Goal: Task Accomplishment & Management: Complete application form

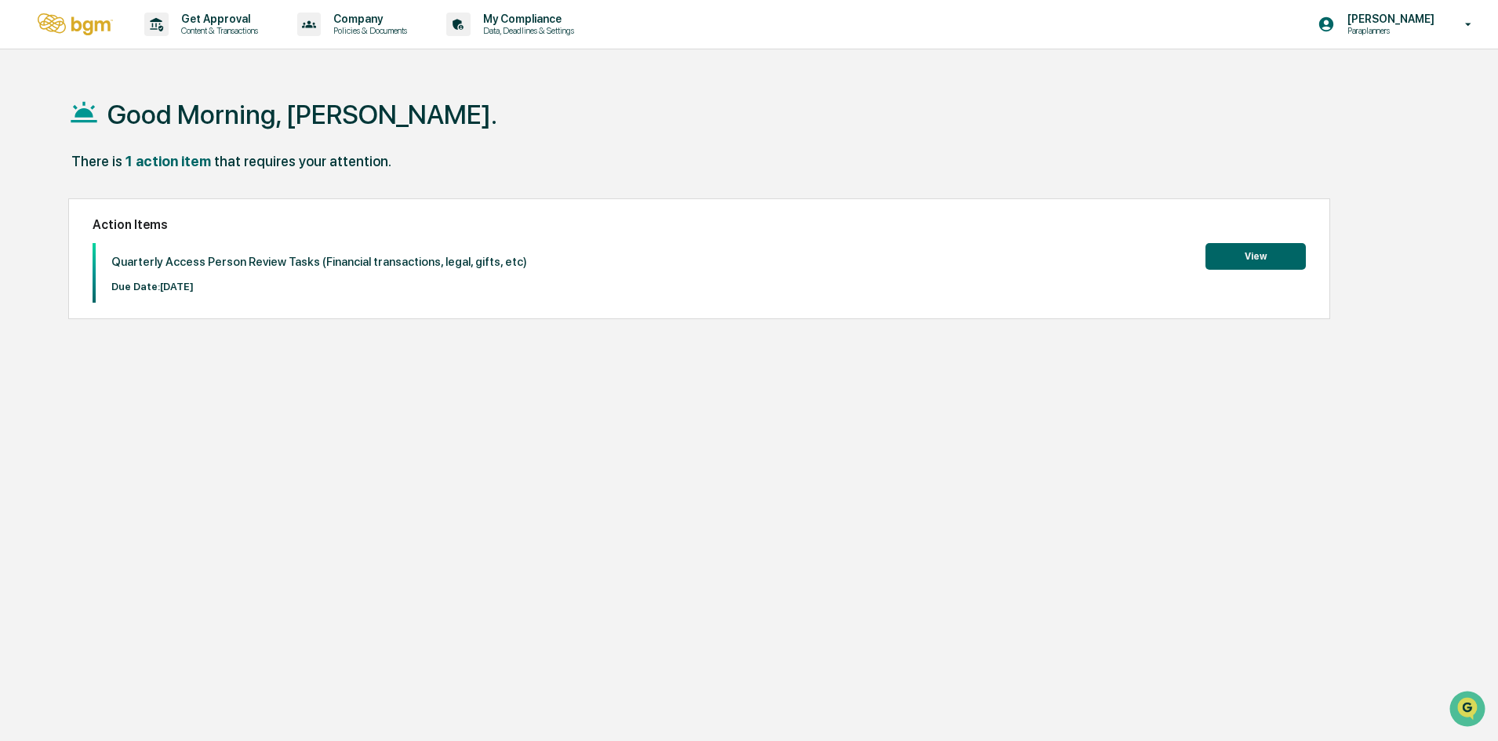
click at [1181, 398] on div "Good Morning, [PERSON_NAME]. There is 1 action item that requires your attentio…" at bounding box center [742, 444] width 1395 height 741
click at [1248, 258] on button "View" at bounding box center [1255, 256] width 100 height 27
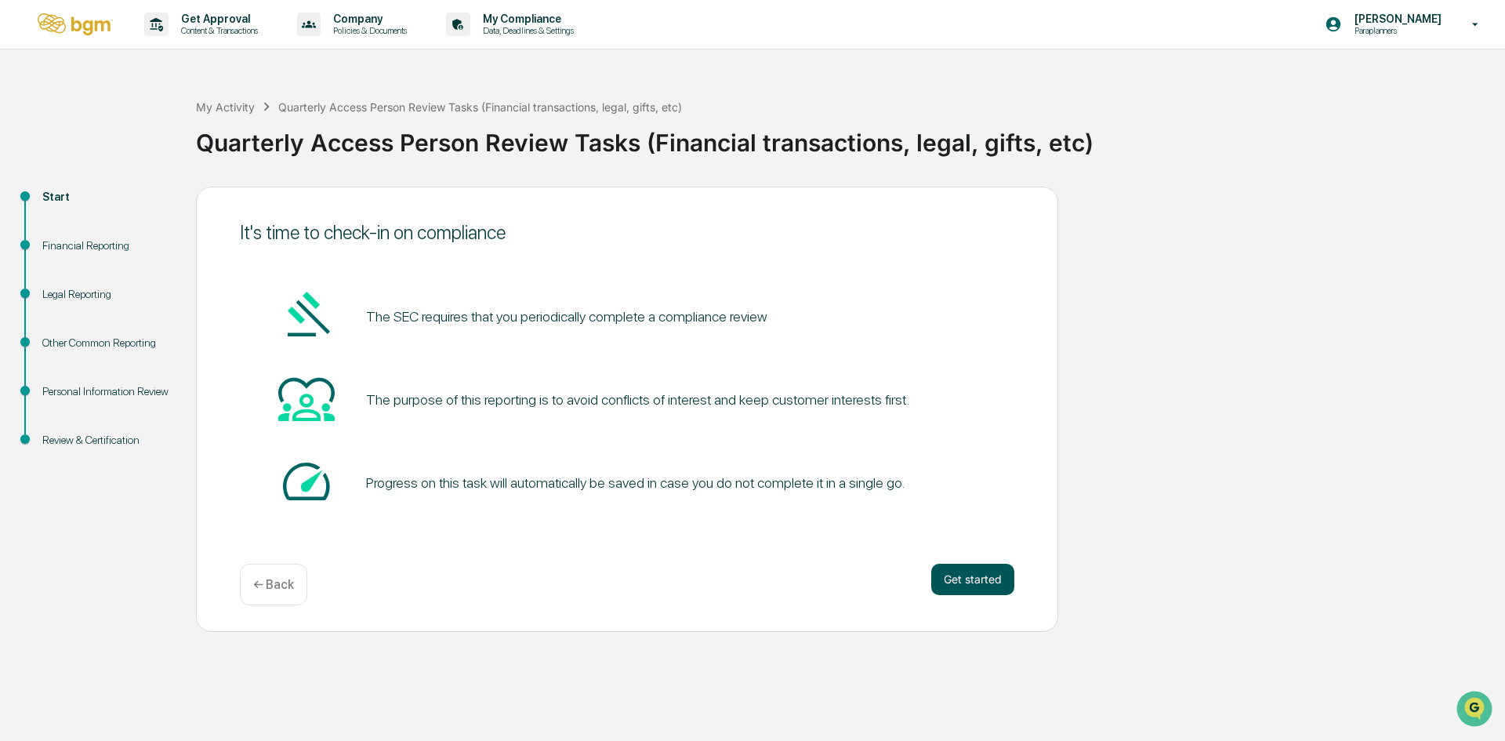
click at [946, 572] on button "Get started" at bounding box center [972, 579] width 83 height 31
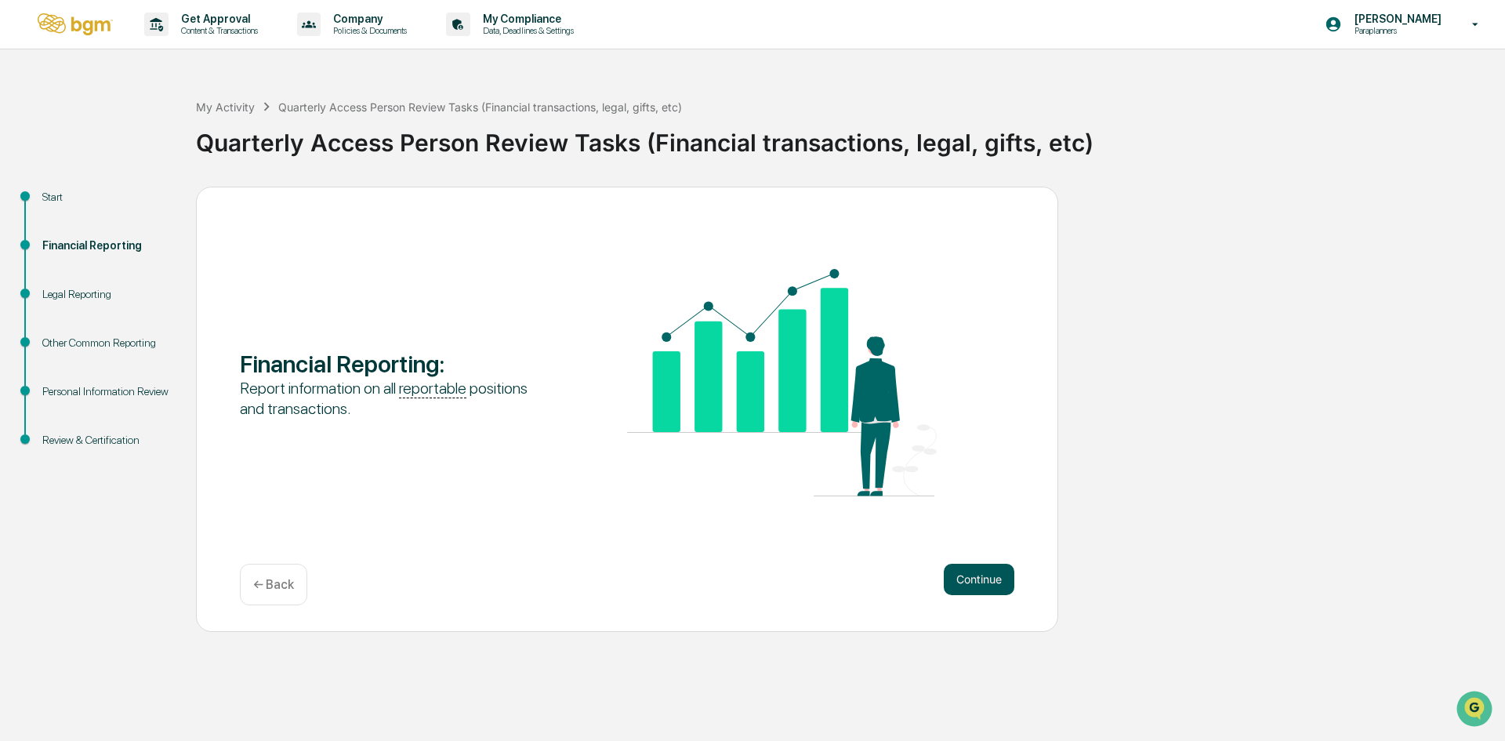
click at [946, 575] on button "Continue" at bounding box center [979, 579] width 71 height 31
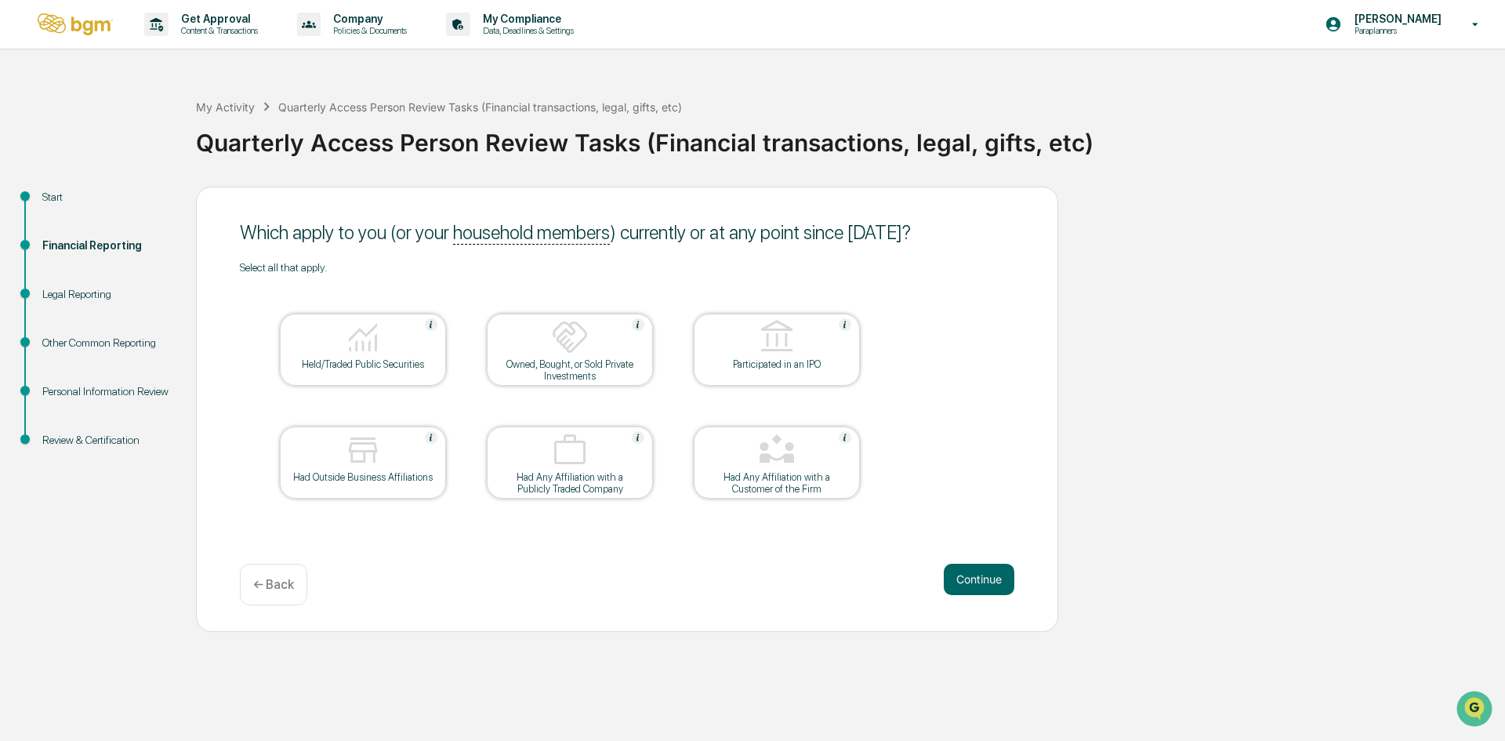
click at [397, 342] on div at bounding box center [363, 338] width 157 height 40
click at [964, 578] on button "Continue" at bounding box center [979, 579] width 71 height 31
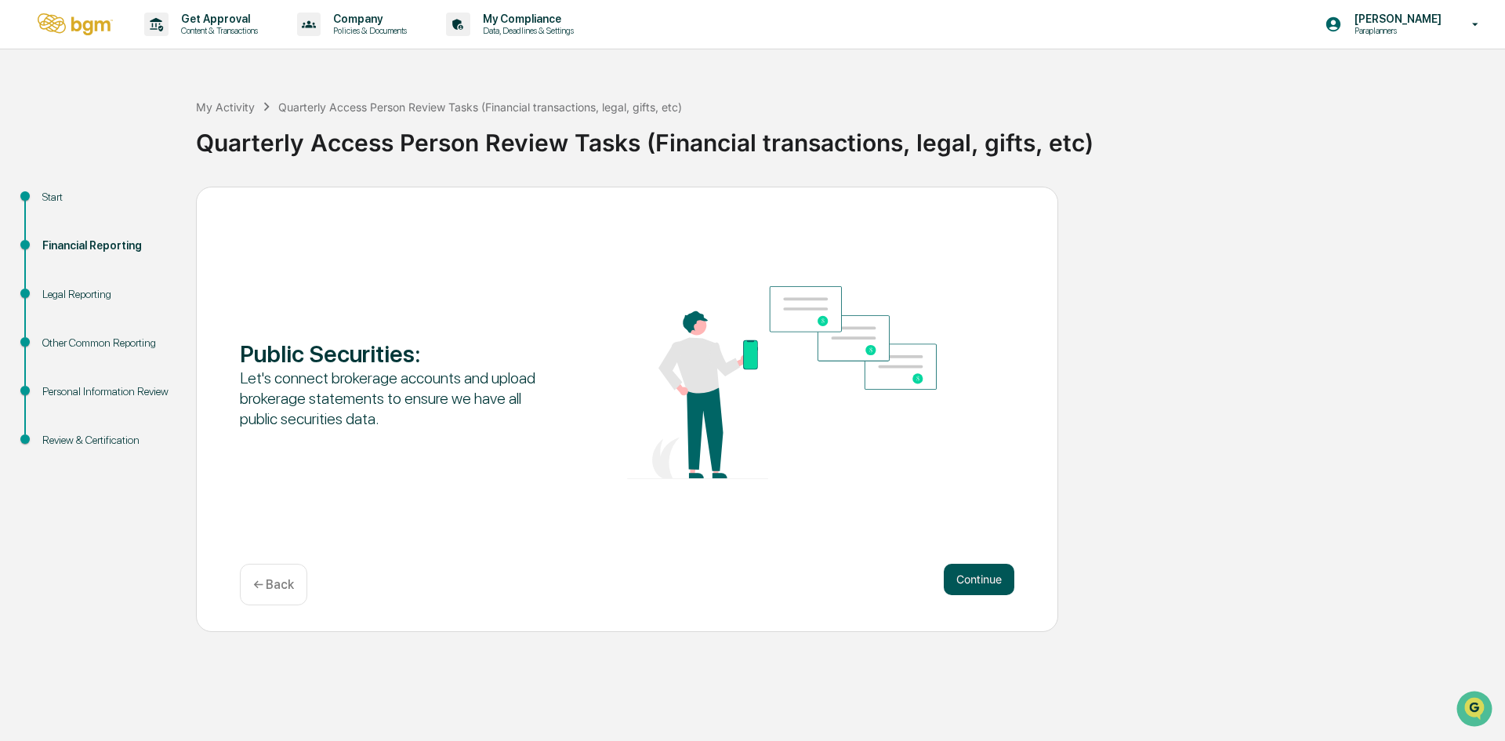
click at [961, 579] on button "Continue" at bounding box center [979, 579] width 71 height 31
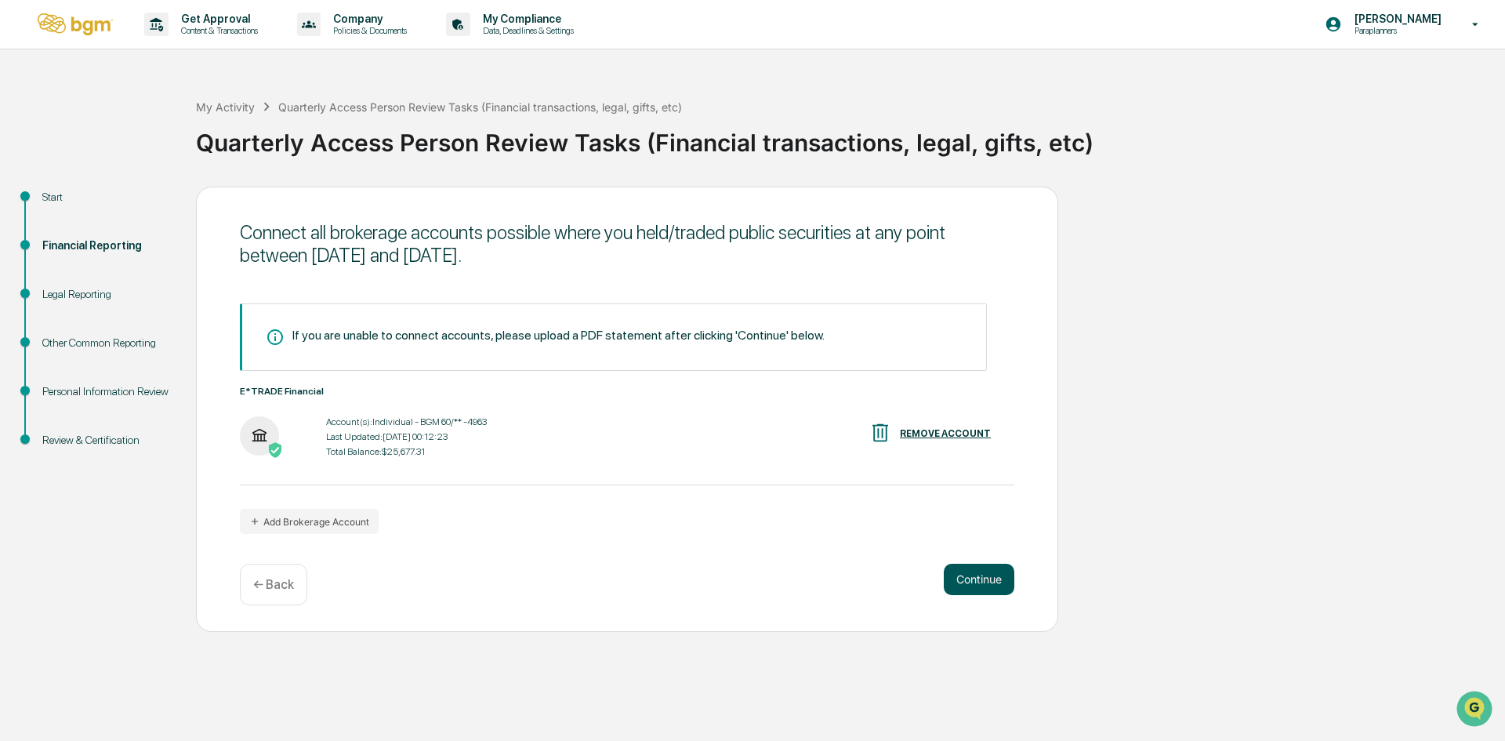
click at [960, 579] on button "Continue" at bounding box center [979, 579] width 71 height 31
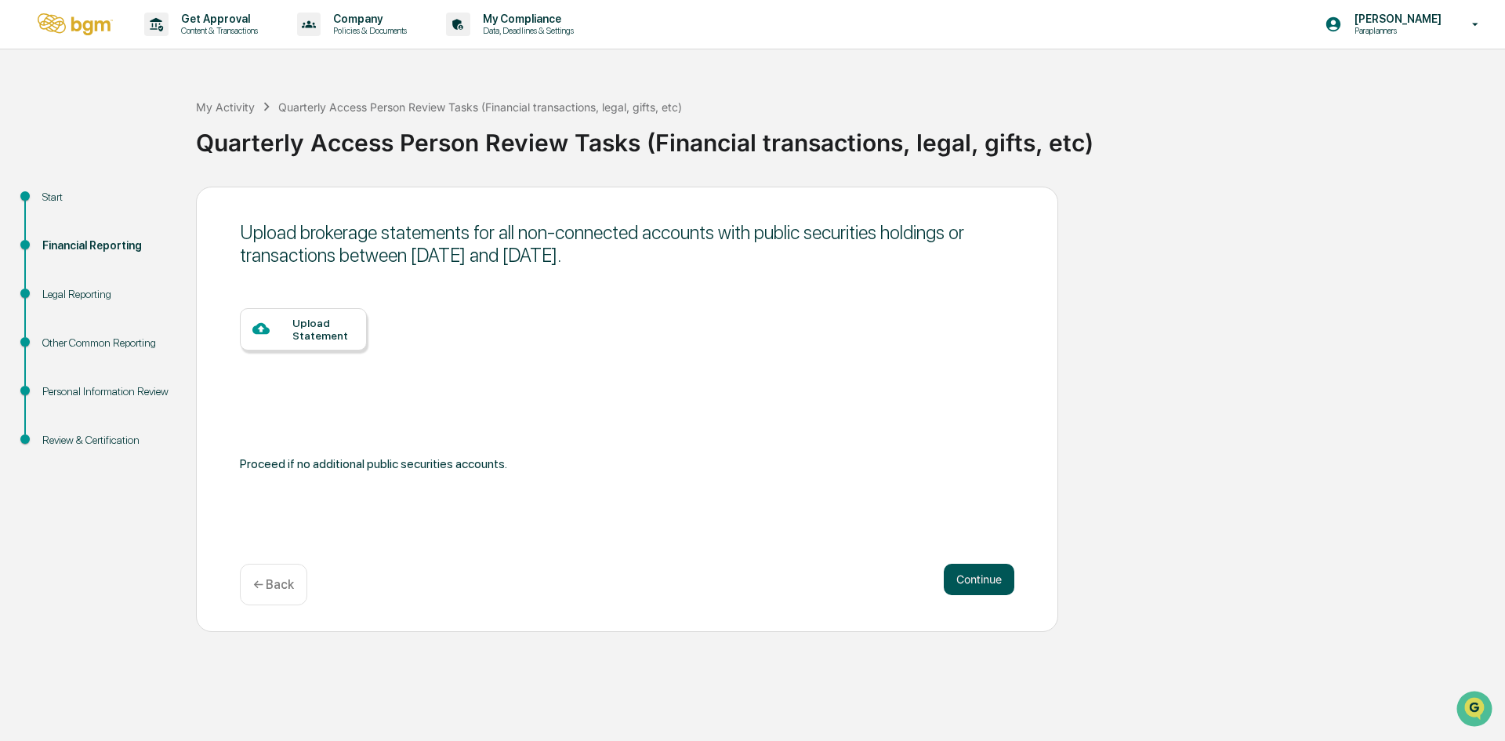
click at [958, 579] on button "Continue" at bounding box center [979, 579] width 71 height 31
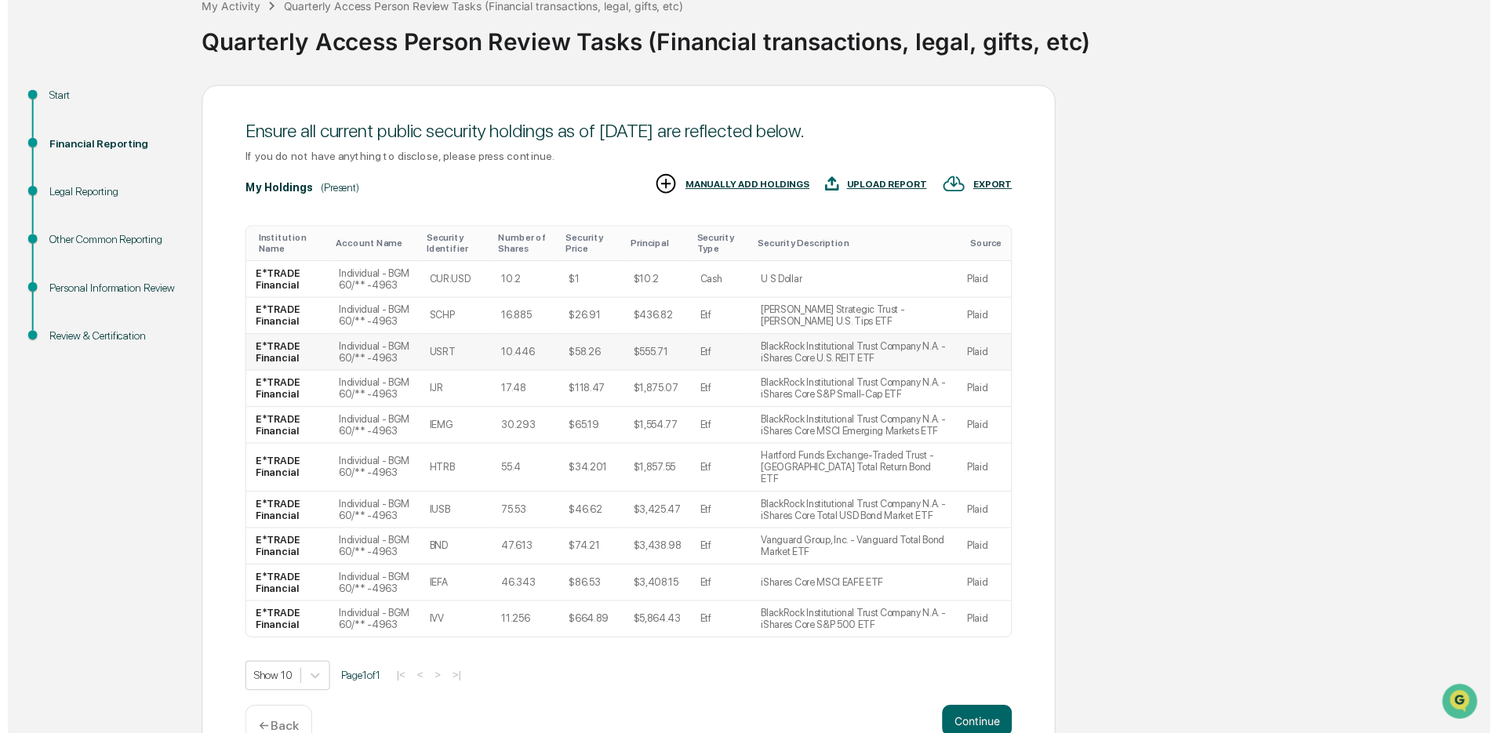
scroll to position [129, 0]
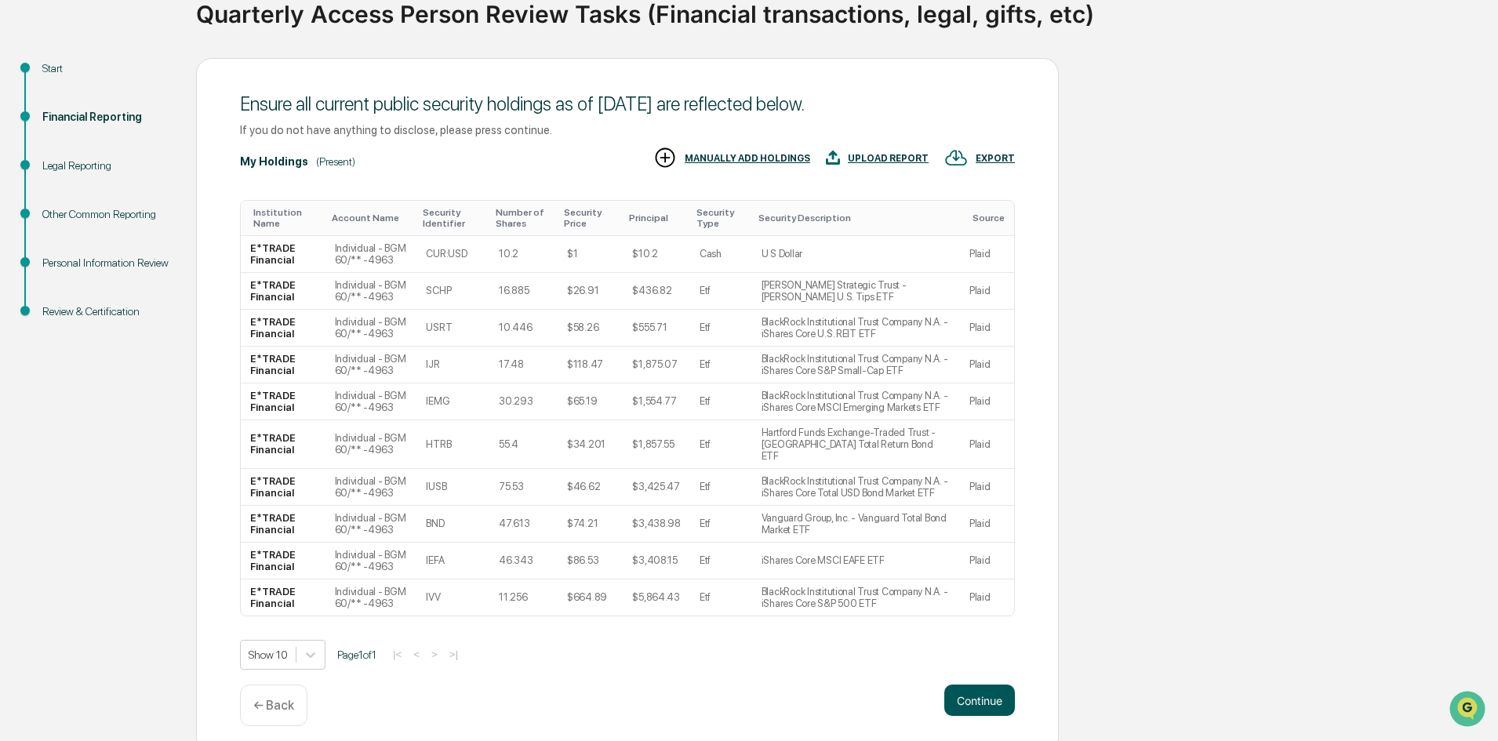
click at [964, 684] on button "Continue" at bounding box center [979, 699] width 71 height 31
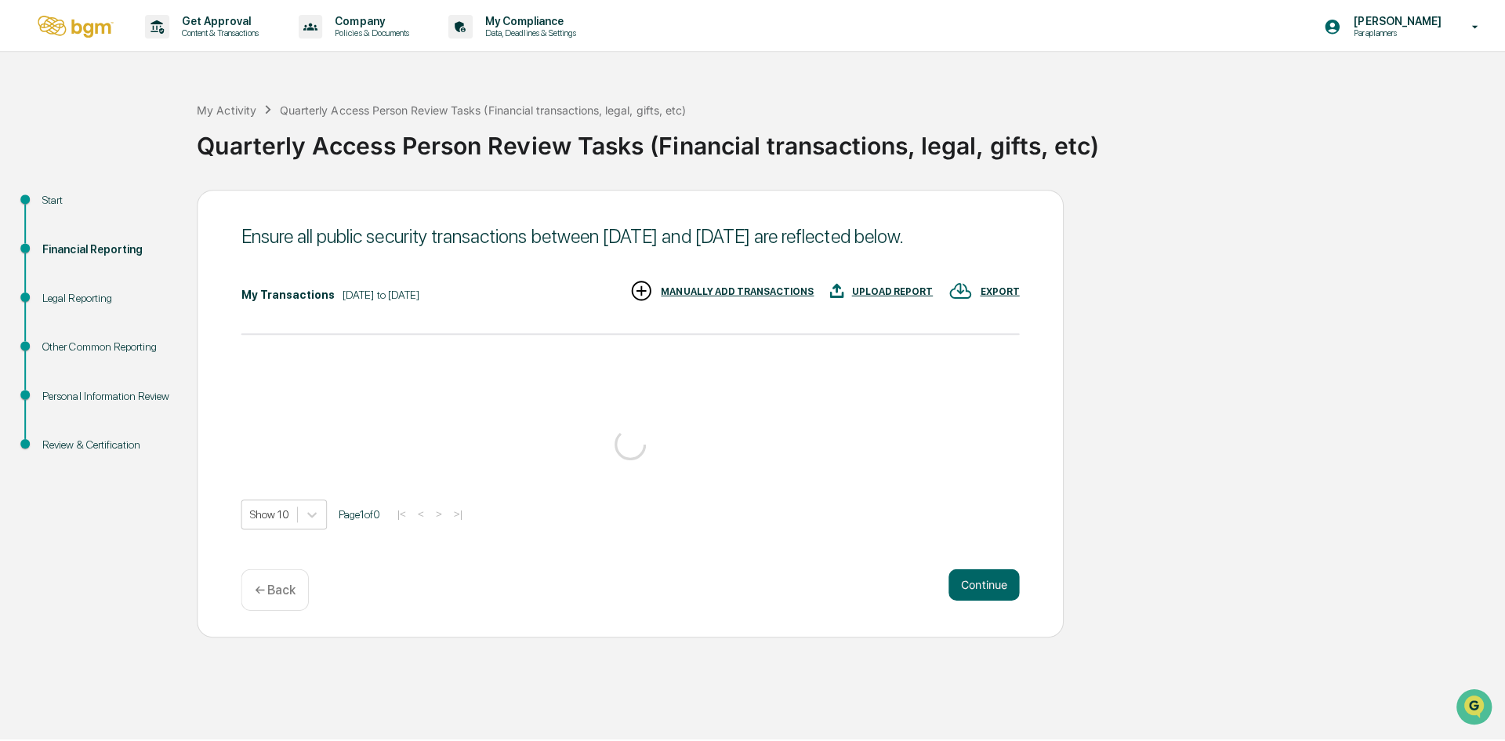
scroll to position [0, 0]
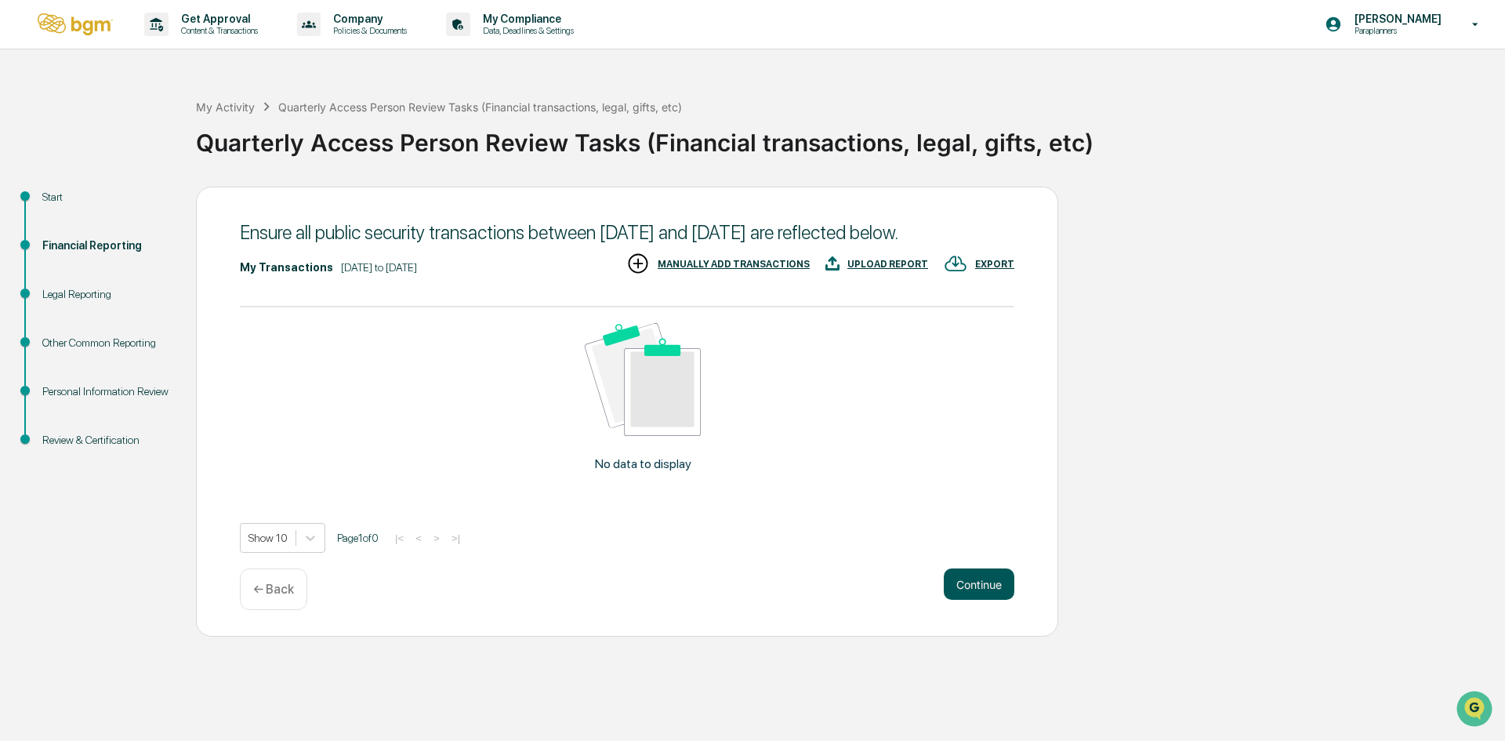
click at [969, 600] on button "Continue" at bounding box center [979, 583] width 71 height 31
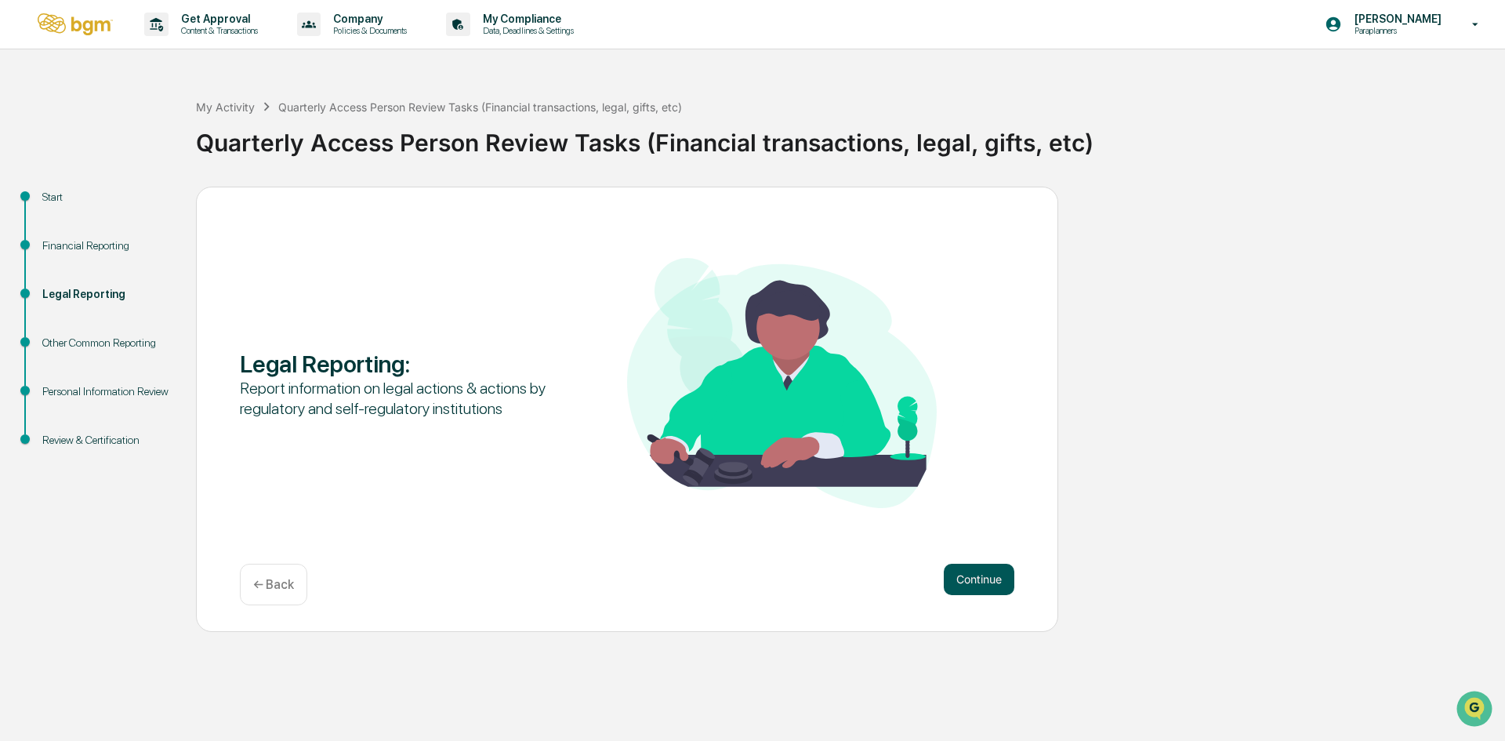
click at [962, 568] on button "Continue" at bounding box center [979, 579] width 71 height 31
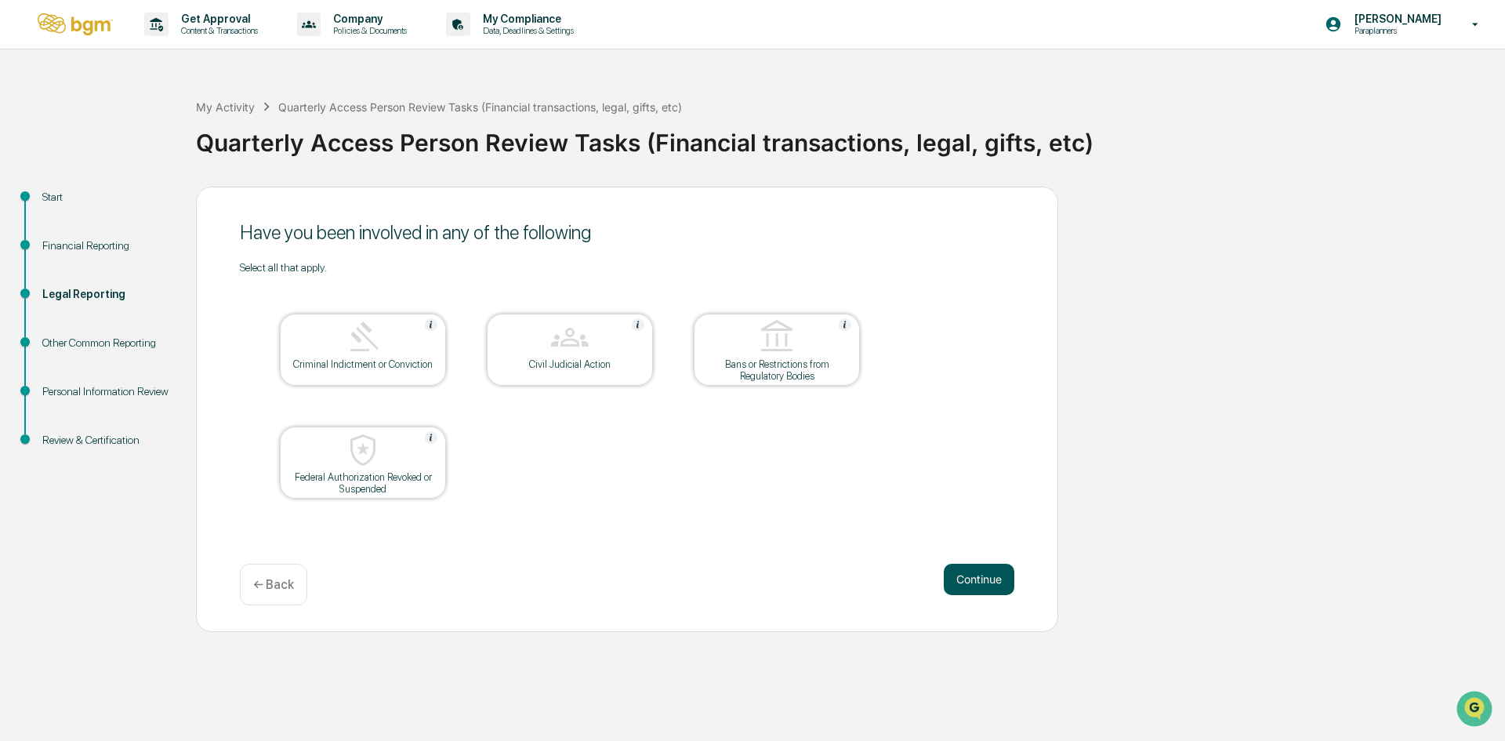
click at [975, 572] on button "Continue" at bounding box center [979, 579] width 71 height 31
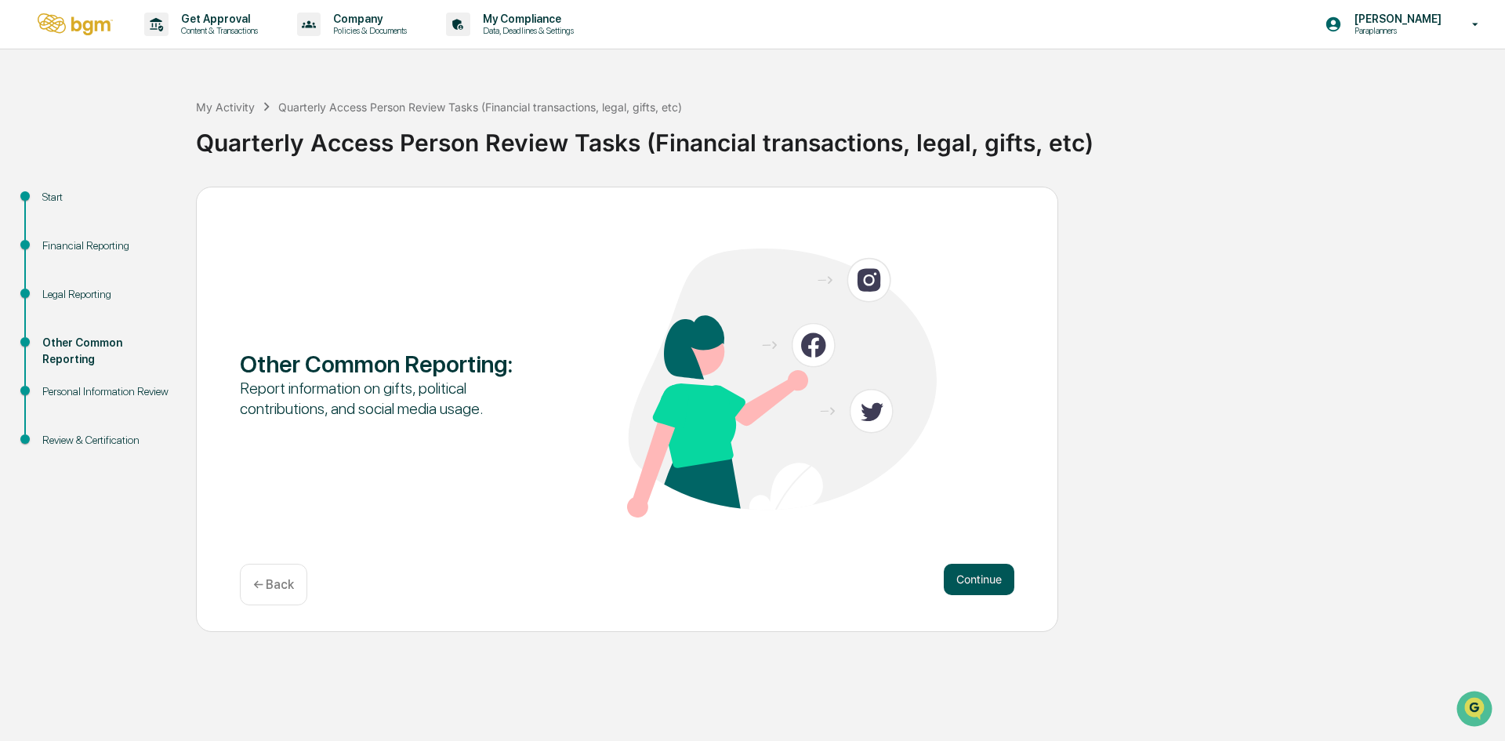
click at [969, 580] on button "Continue" at bounding box center [979, 579] width 71 height 31
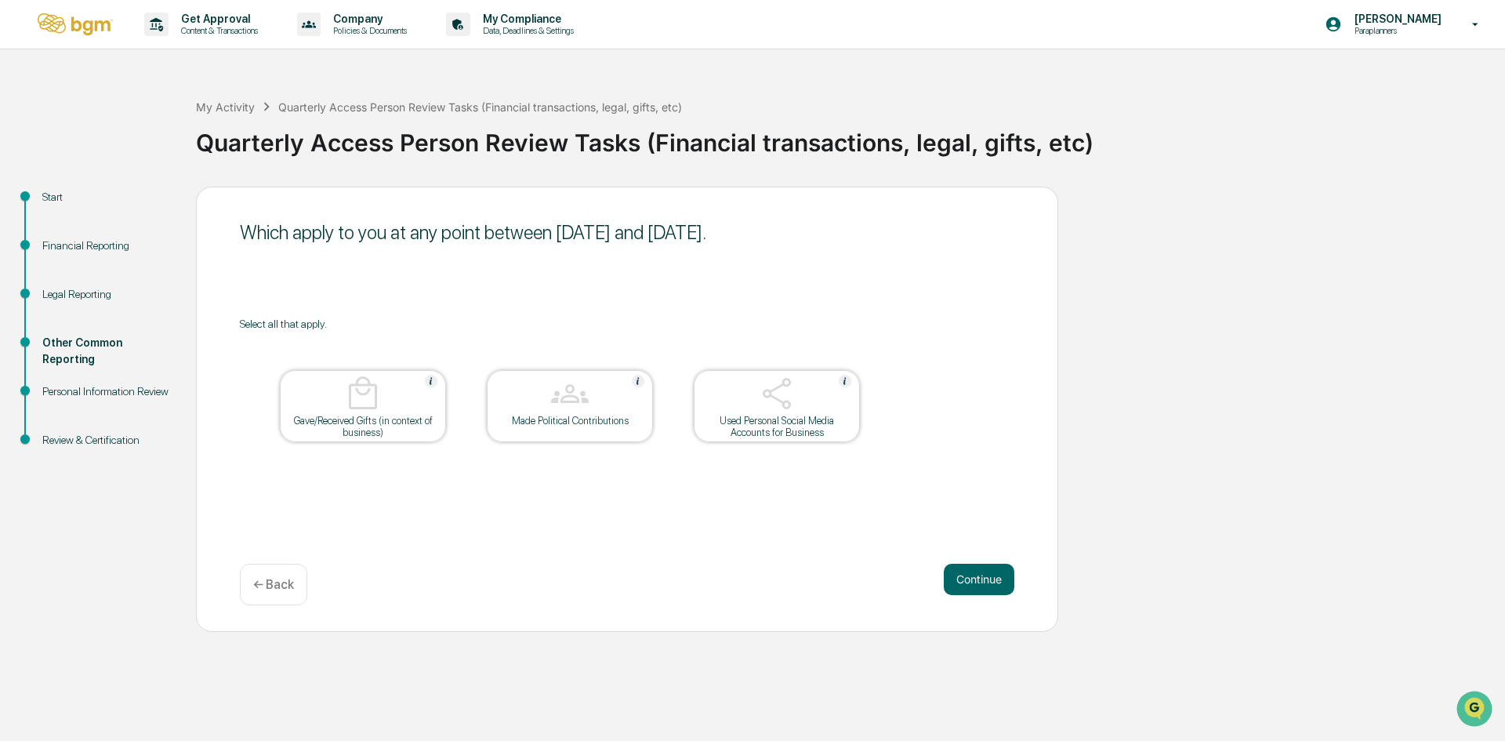
click at [969, 580] on button "Continue" at bounding box center [979, 579] width 71 height 31
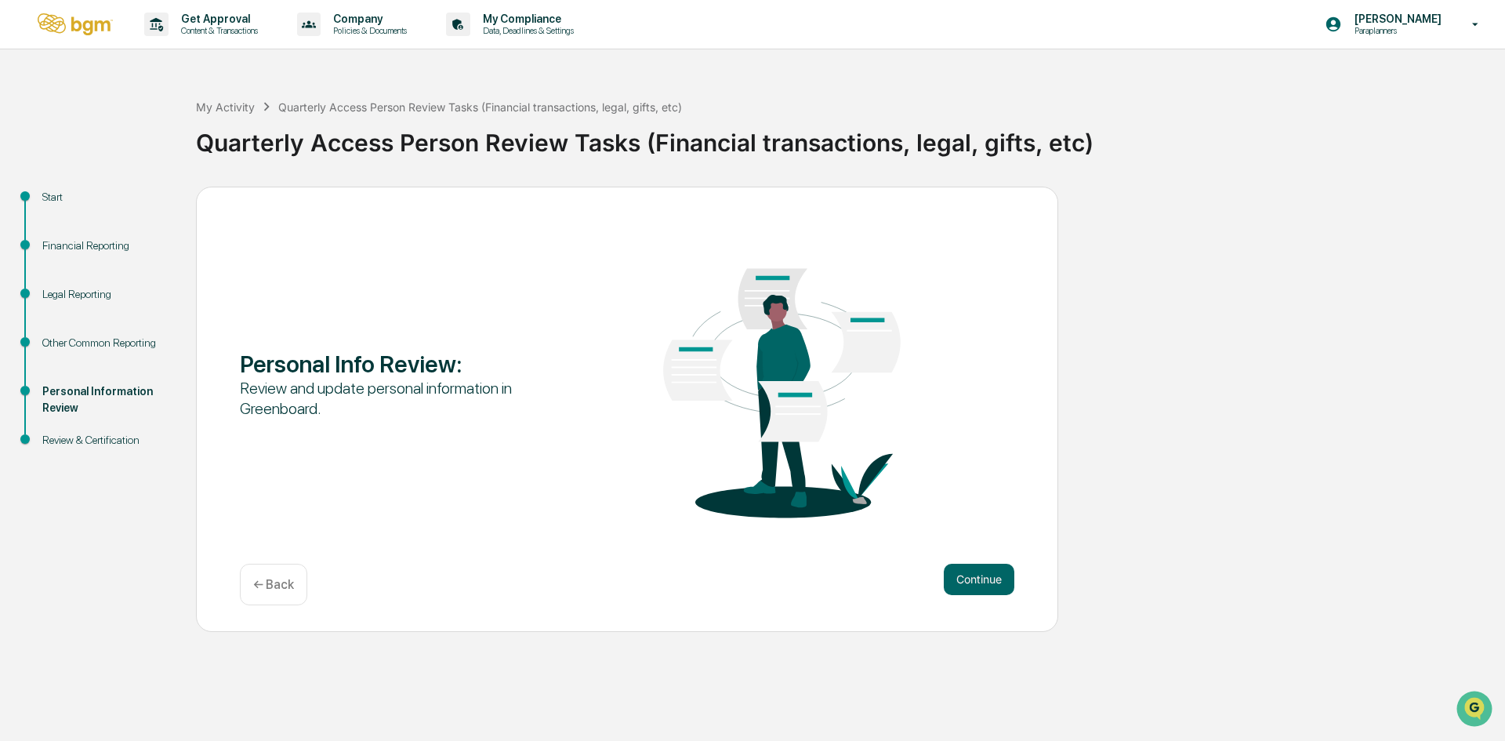
click at [969, 580] on button "Continue" at bounding box center [979, 579] width 71 height 31
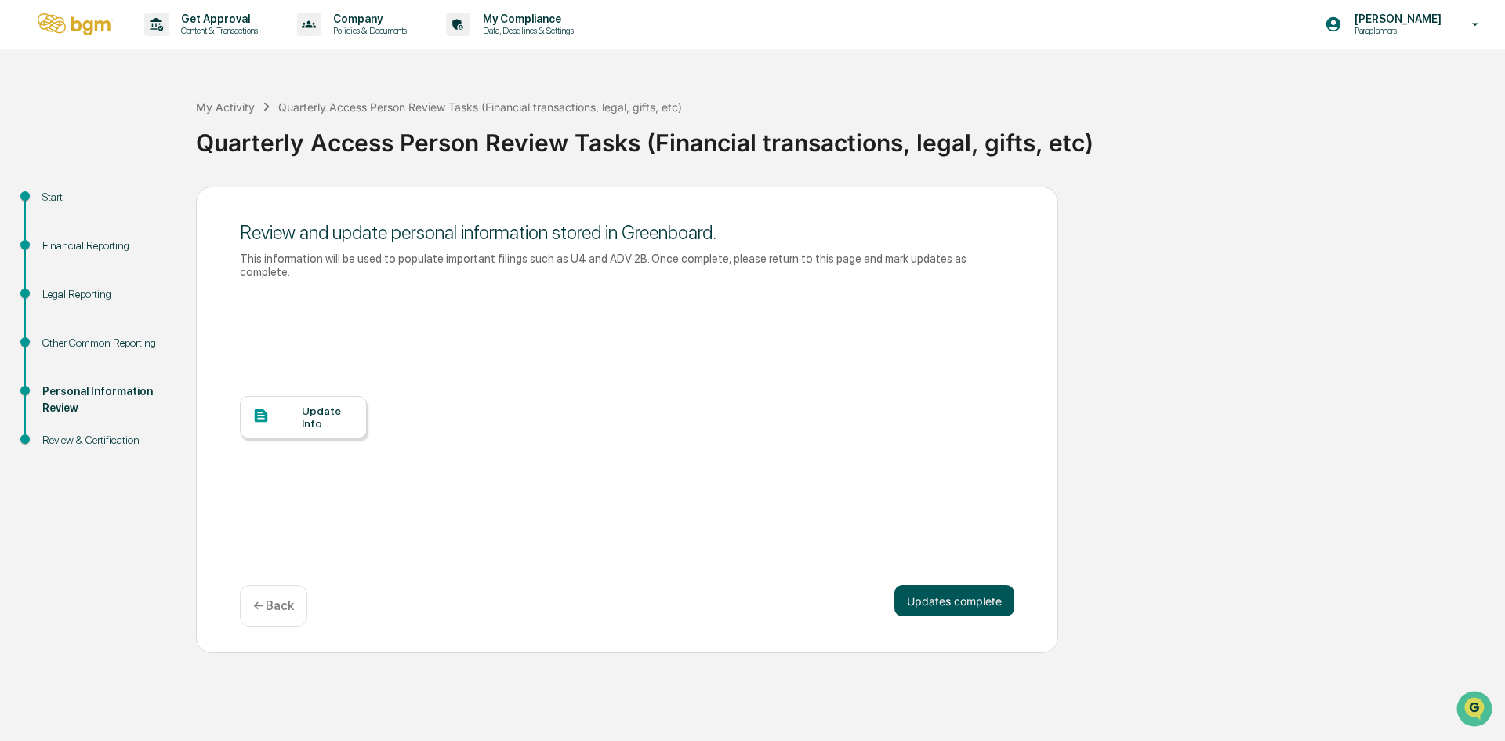
click at [965, 585] on button "Updates complete" at bounding box center [955, 600] width 120 height 31
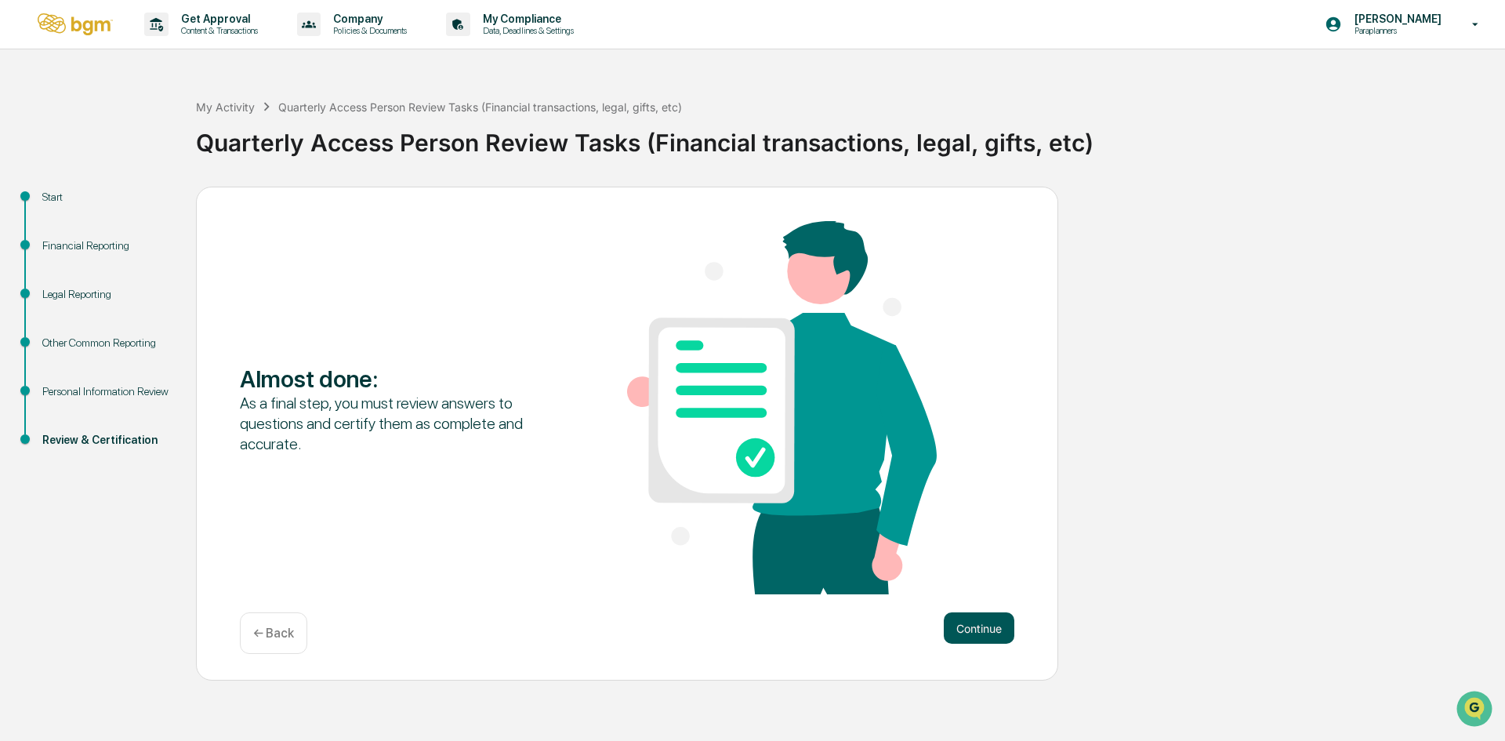
click at [965, 630] on button "Continue" at bounding box center [979, 627] width 71 height 31
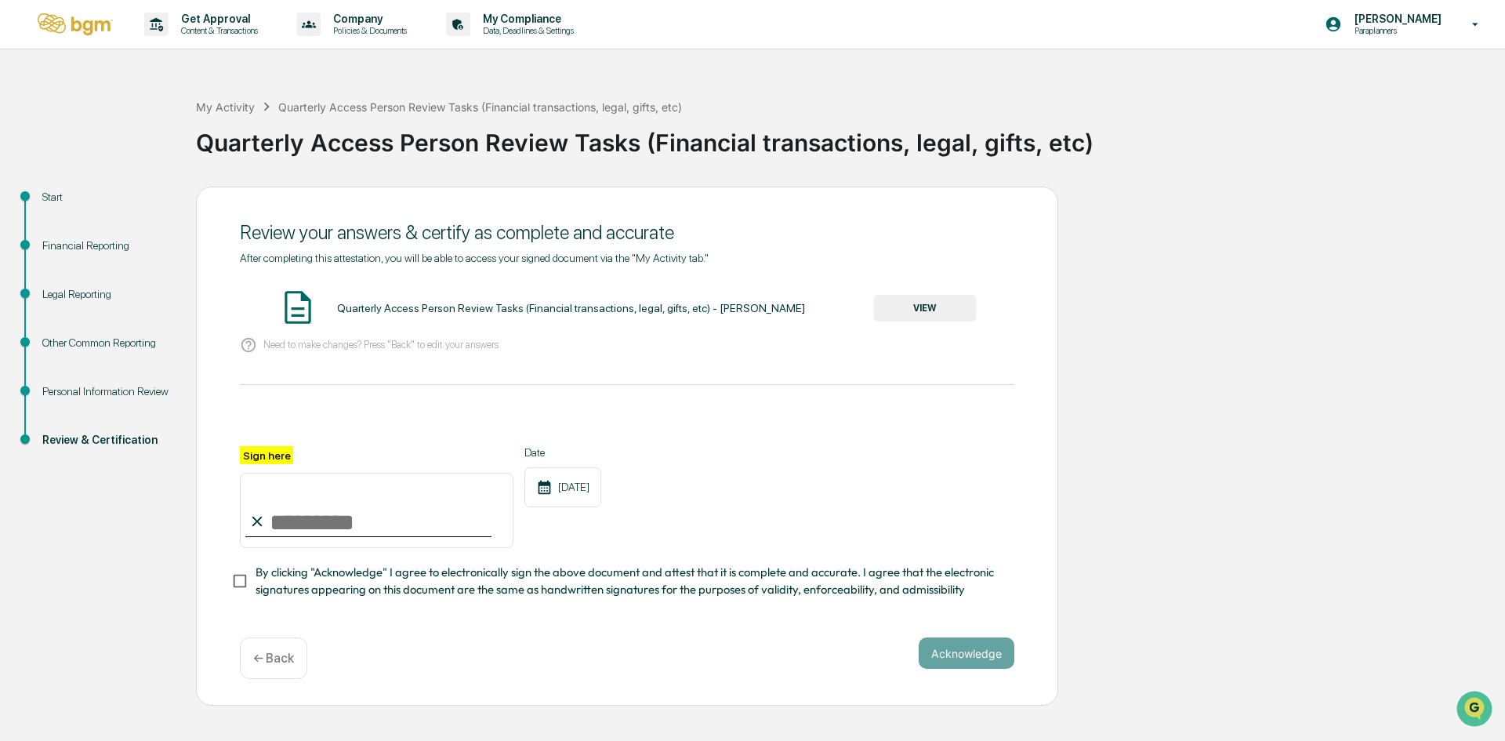
click at [274, 666] on p "← Back" at bounding box center [273, 658] width 41 height 15
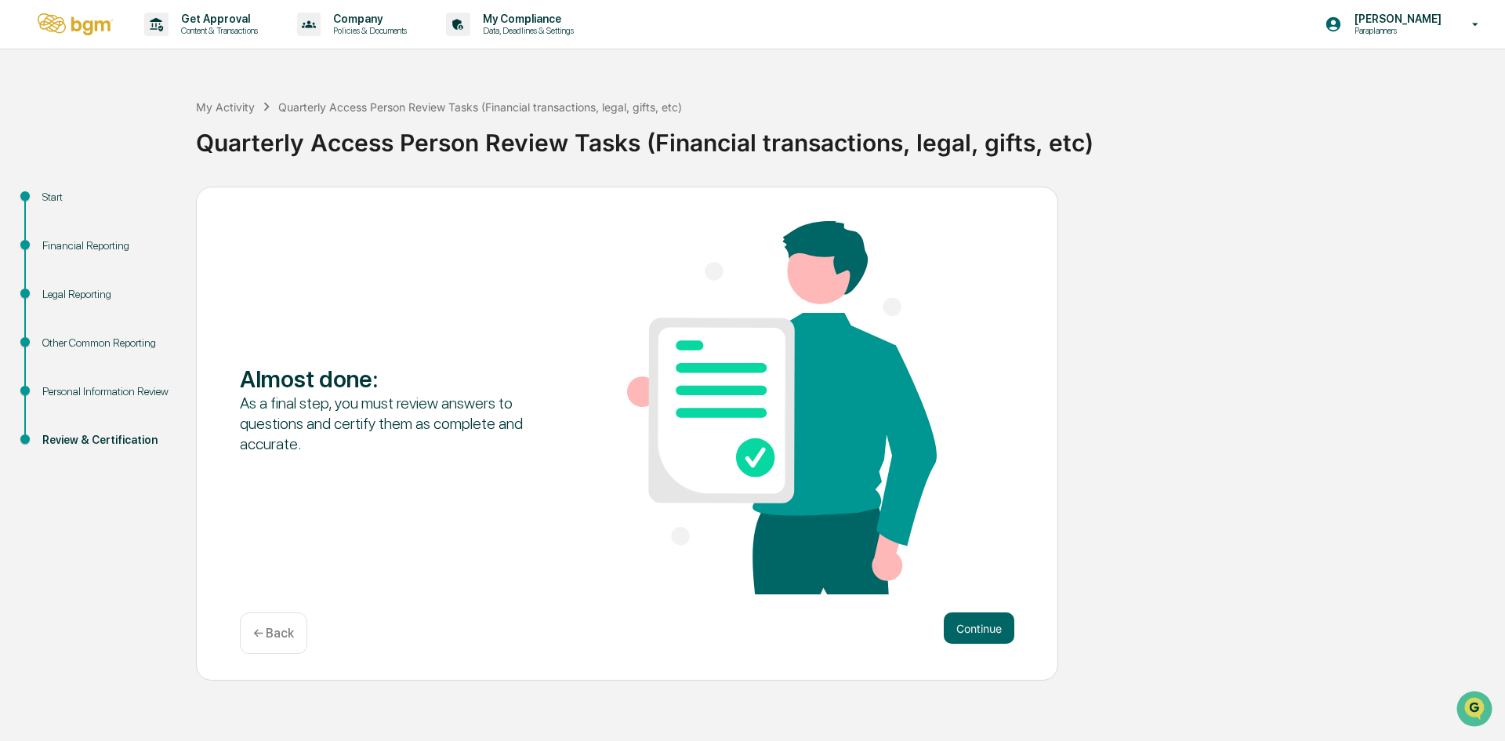
click at [282, 628] on p "← Back" at bounding box center [273, 633] width 41 height 15
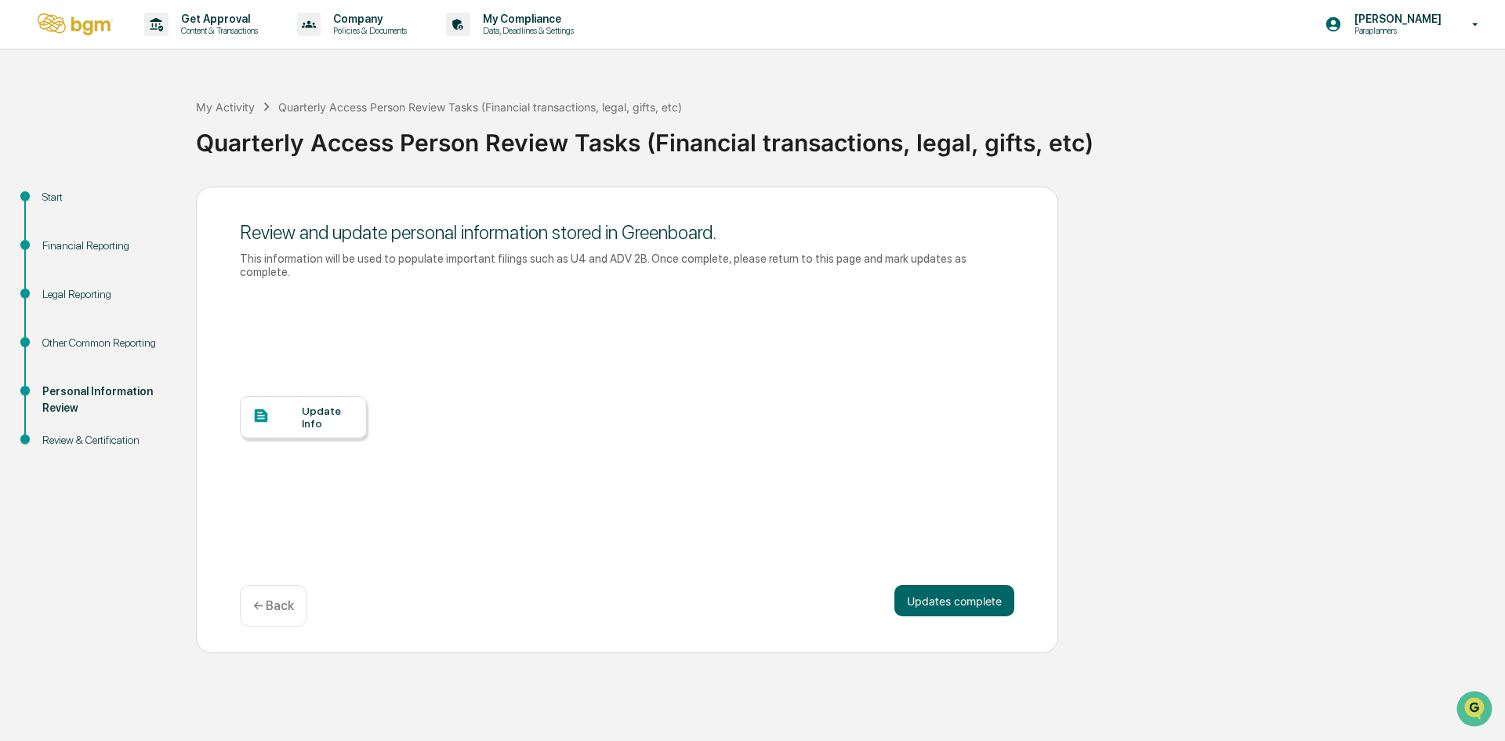
click at [287, 407] on div at bounding box center [276, 417] width 49 height 20
click at [904, 585] on button "Updates complete" at bounding box center [955, 600] width 120 height 31
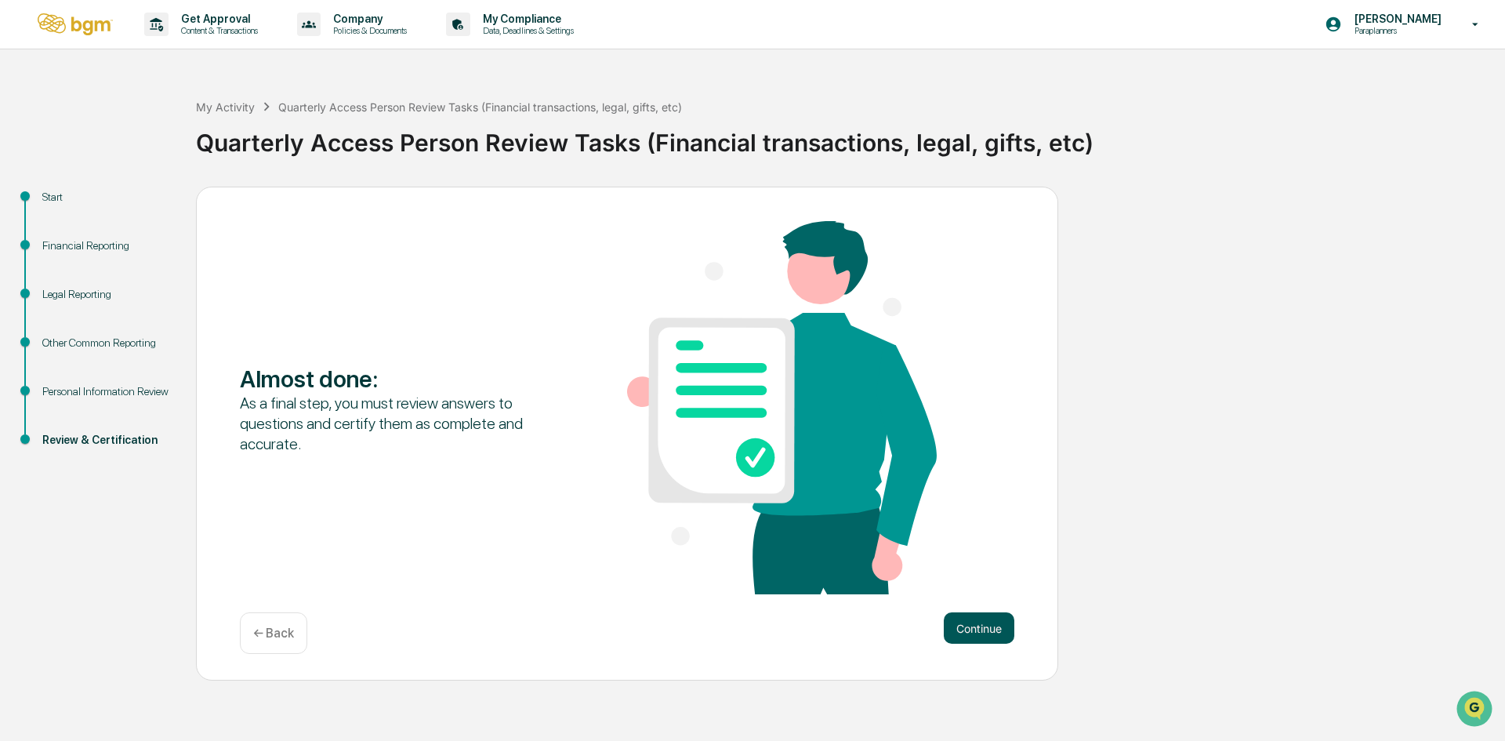
click at [952, 625] on button "Continue" at bounding box center [979, 627] width 71 height 31
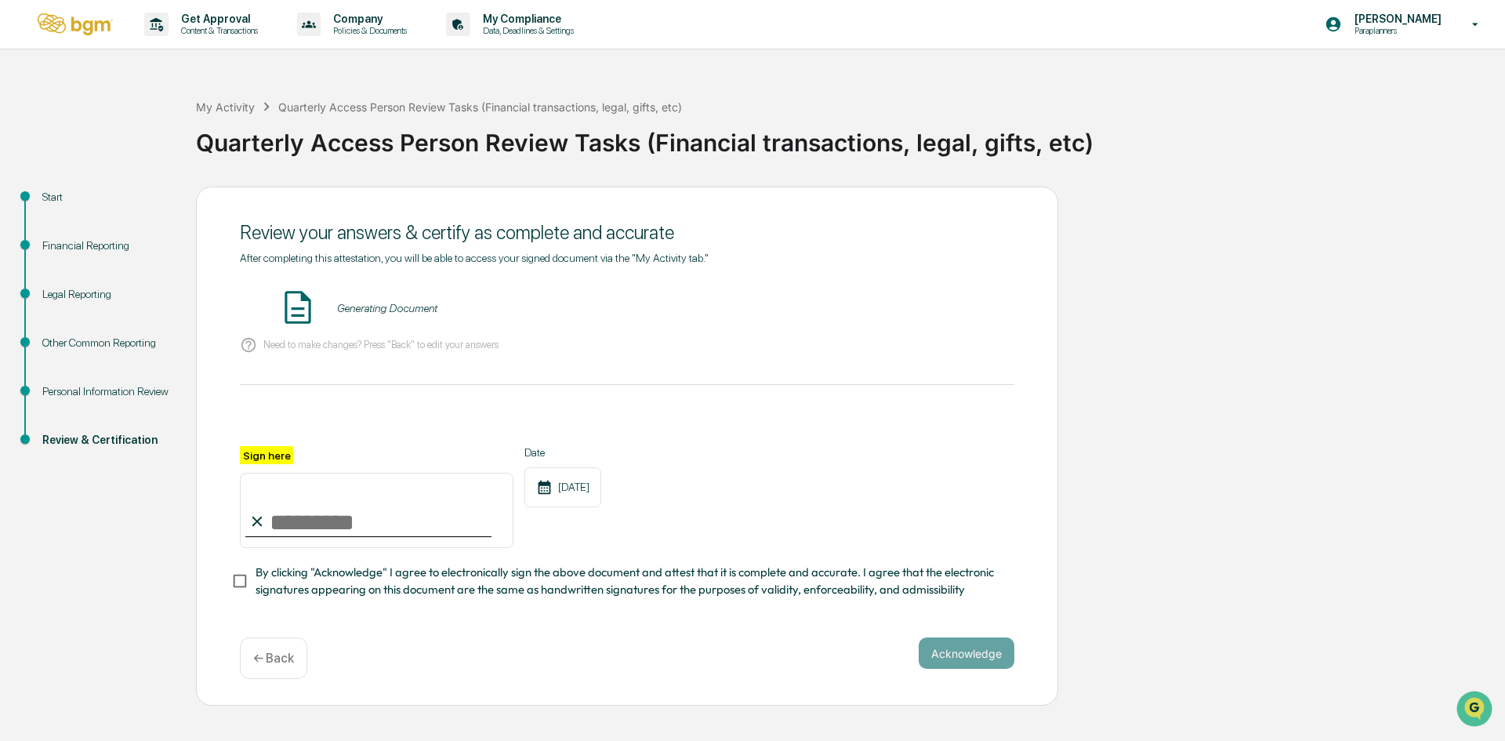
click at [421, 535] on input "Sign here" at bounding box center [377, 510] width 274 height 75
type input "**********"
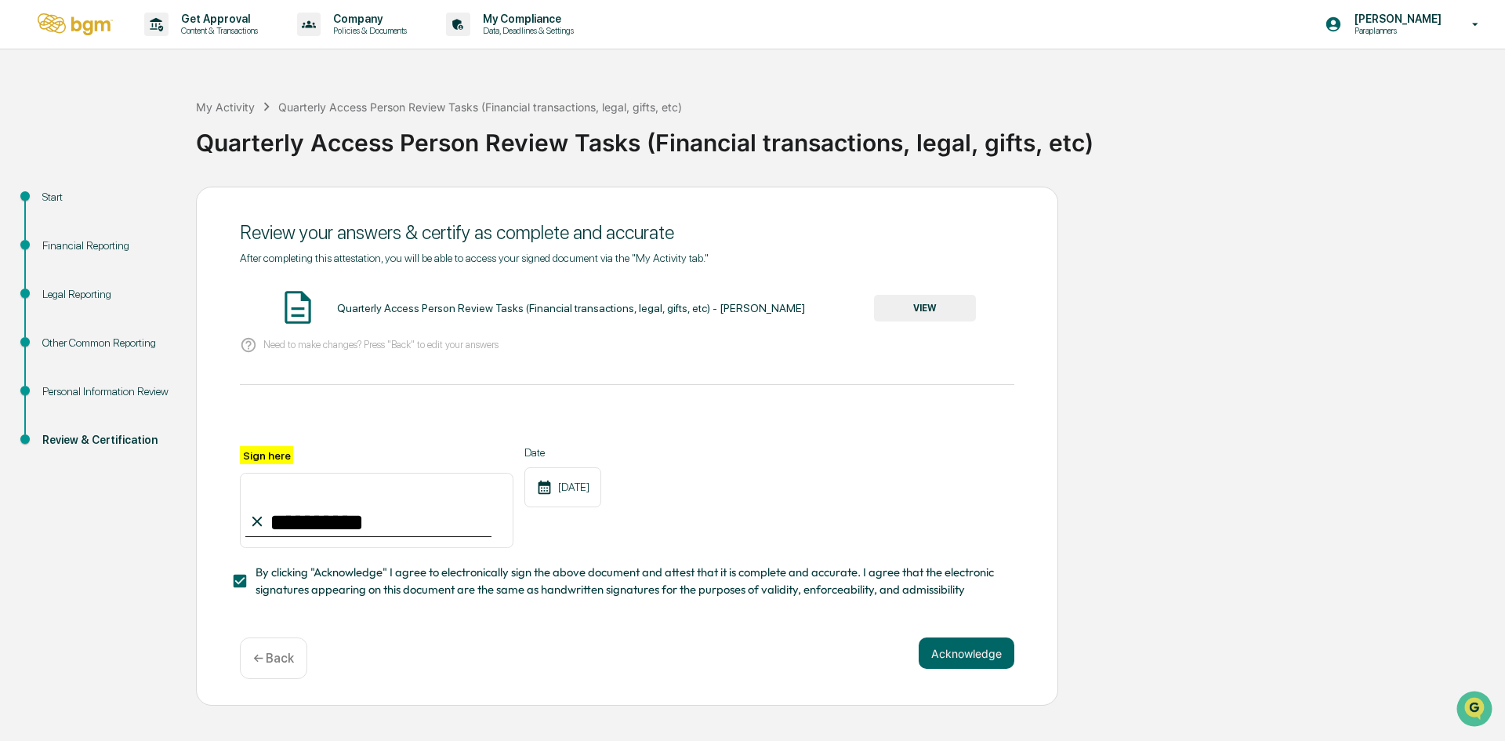
click at [962, 654] on button "Acknowledge" at bounding box center [967, 652] width 96 height 31
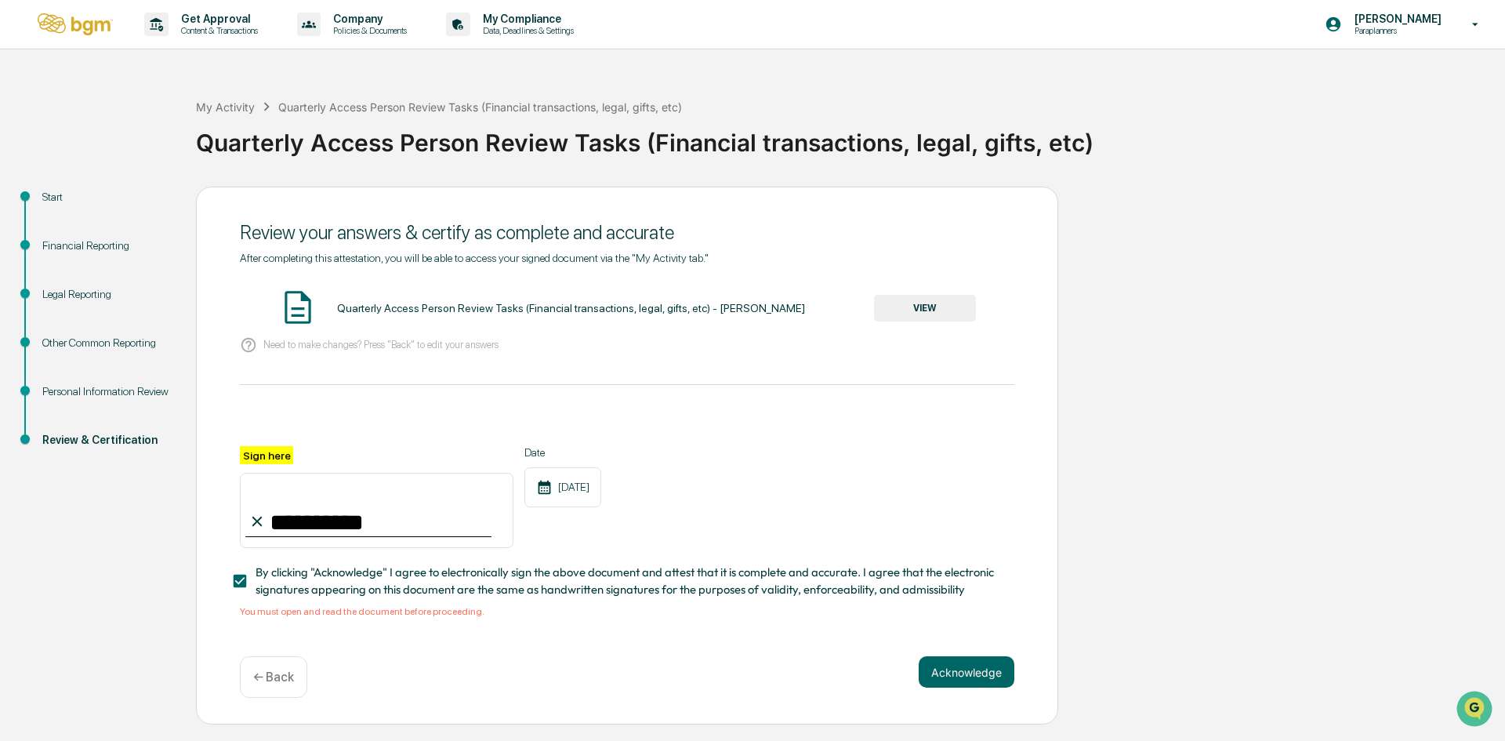
click at [912, 316] on button "VIEW" at bounding box center [925, 308] width 102 height 27
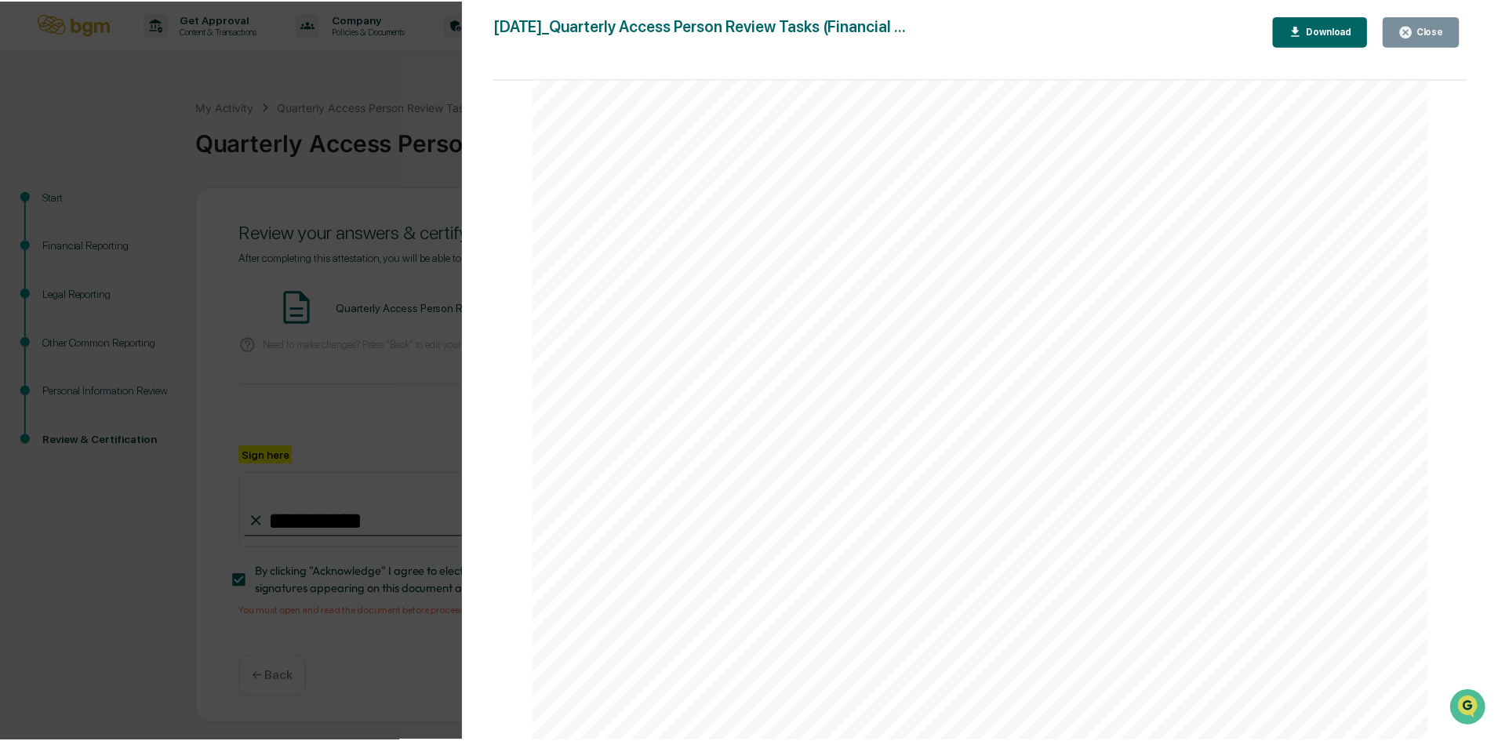
scroll to position [5944, 0]
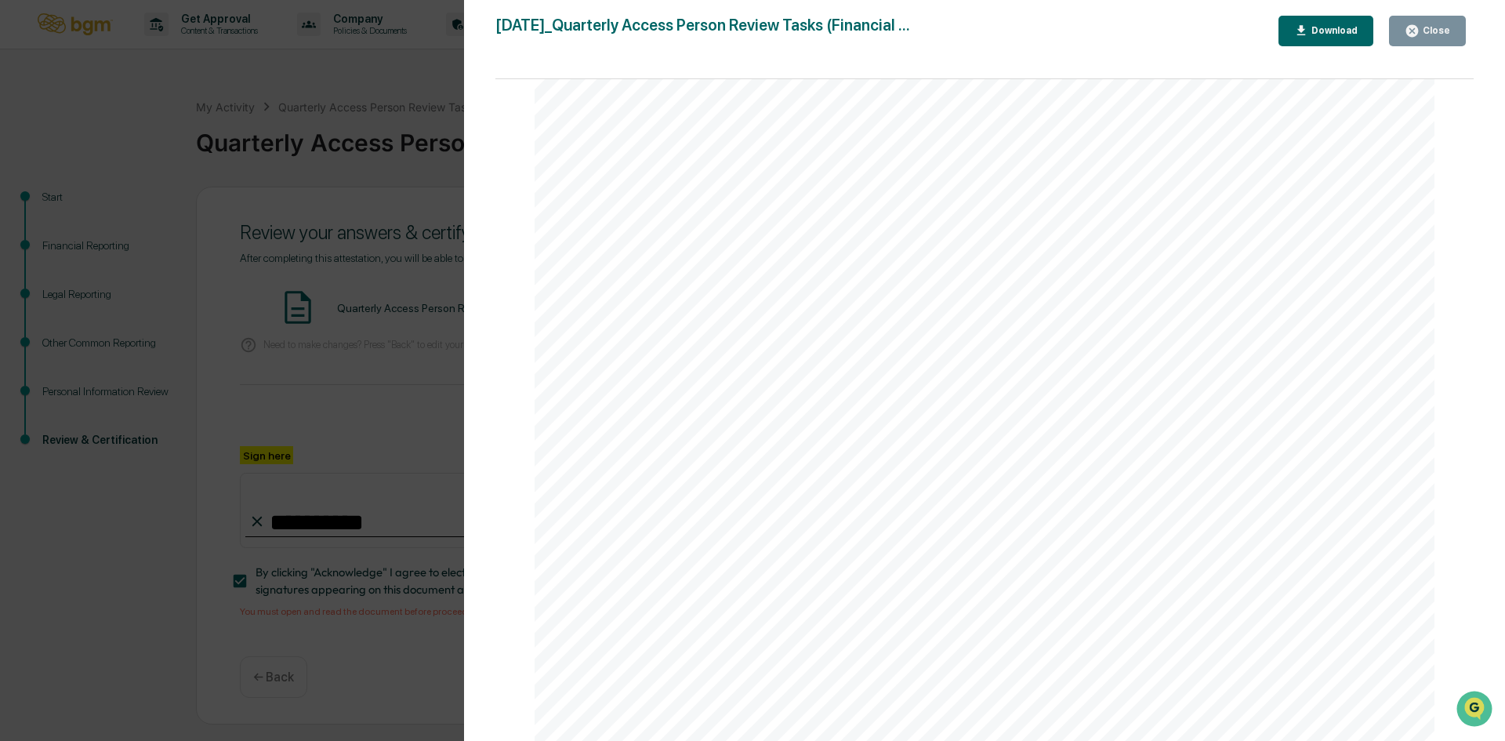
click at [1397, 39] on button "Close" at bounding box center [1427, 31] width 77 height 31
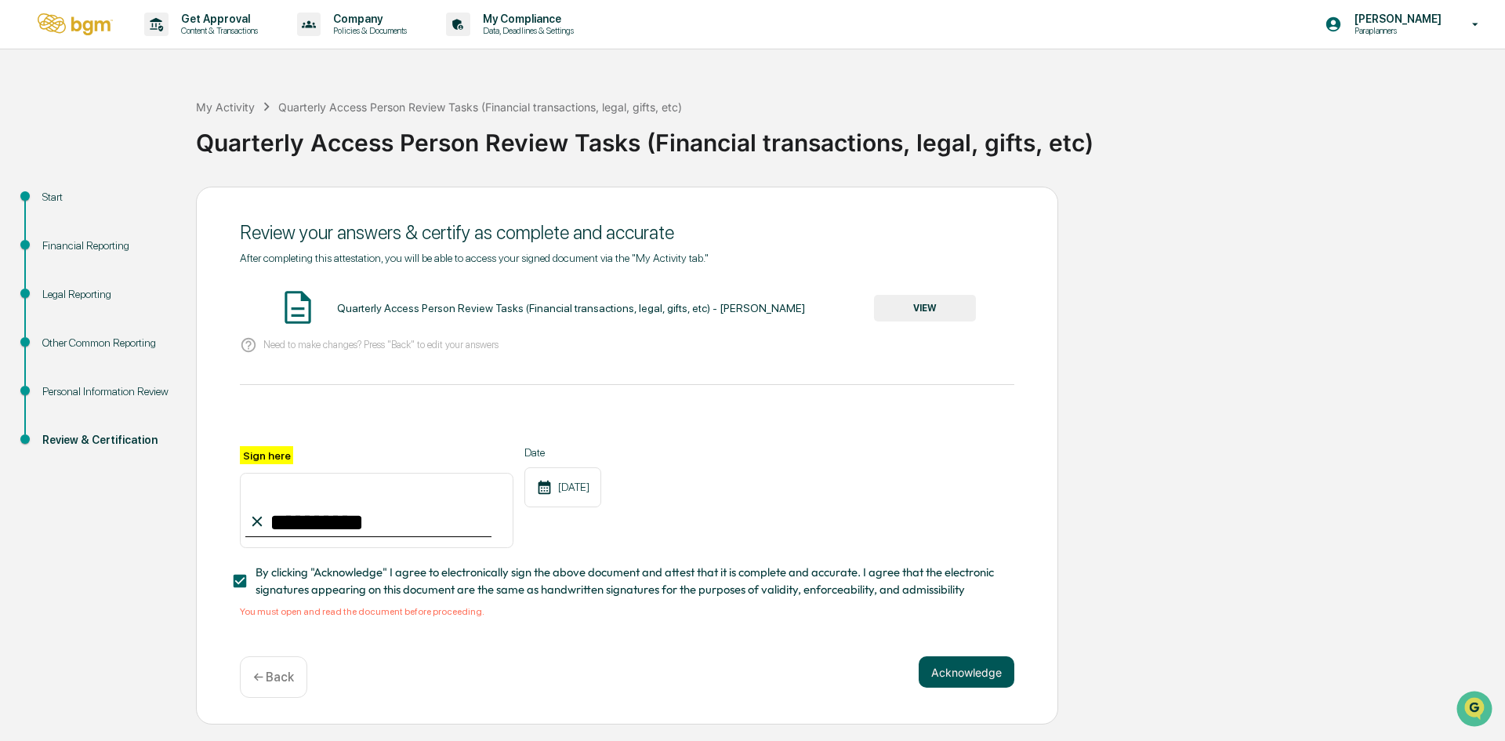
click at [948, 675] on button "Acknowledge" at bounding box center [967, 671] width 96 height 31
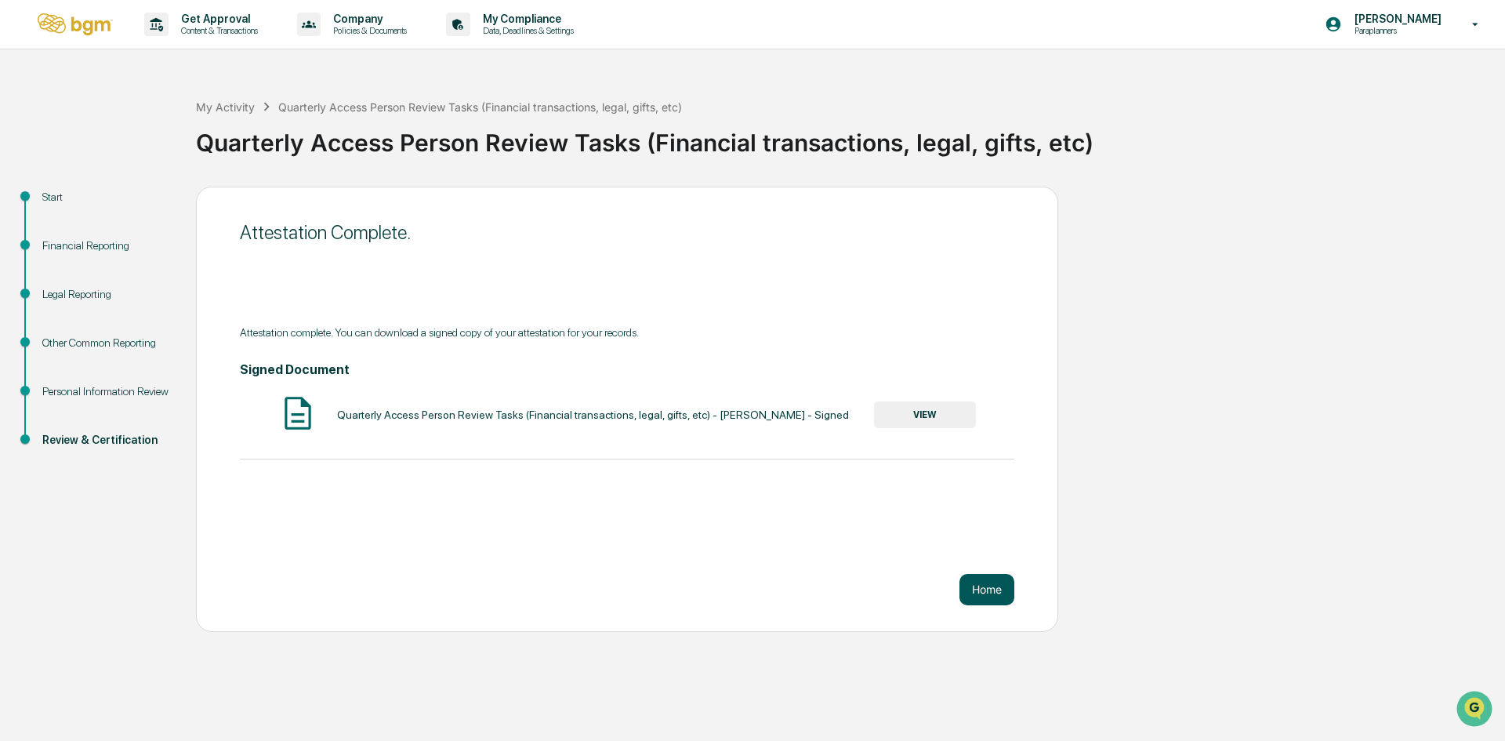
click at [990, 588] on button "Home" at bounding box center [987, 589] width 55 height 31
